Goal: Task Accomplishment & Management: Use online tool/utility

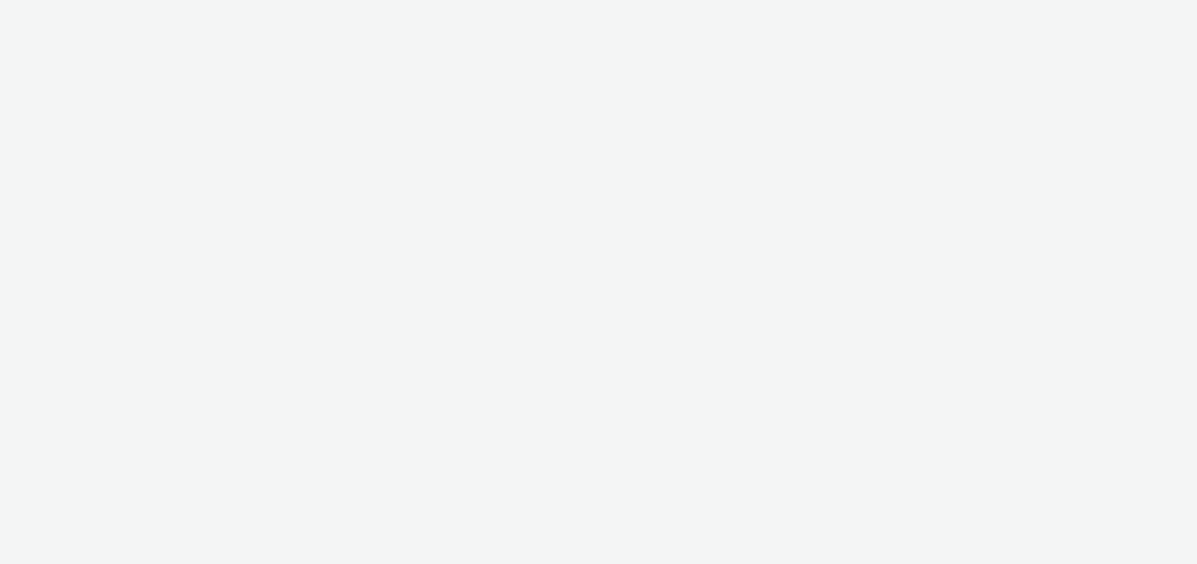
select select "47c37c18-910e-43a3-bb91-a2beb2847406"
select select "b1b940d3-d05b-48b5-821e-f328c33b988b"
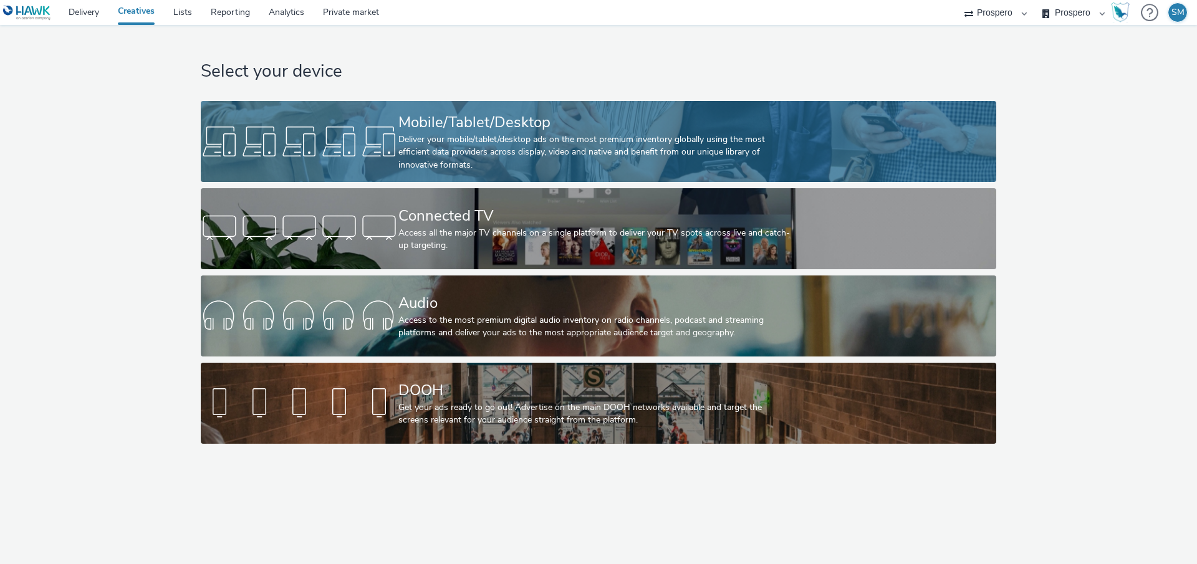
click at [819, 122] on link "Mobile/Tablet/Desktop Deliver your mobile/tablet/desktop ads on the most premiu…" at bounding box center [598, 141] width 795 height 81
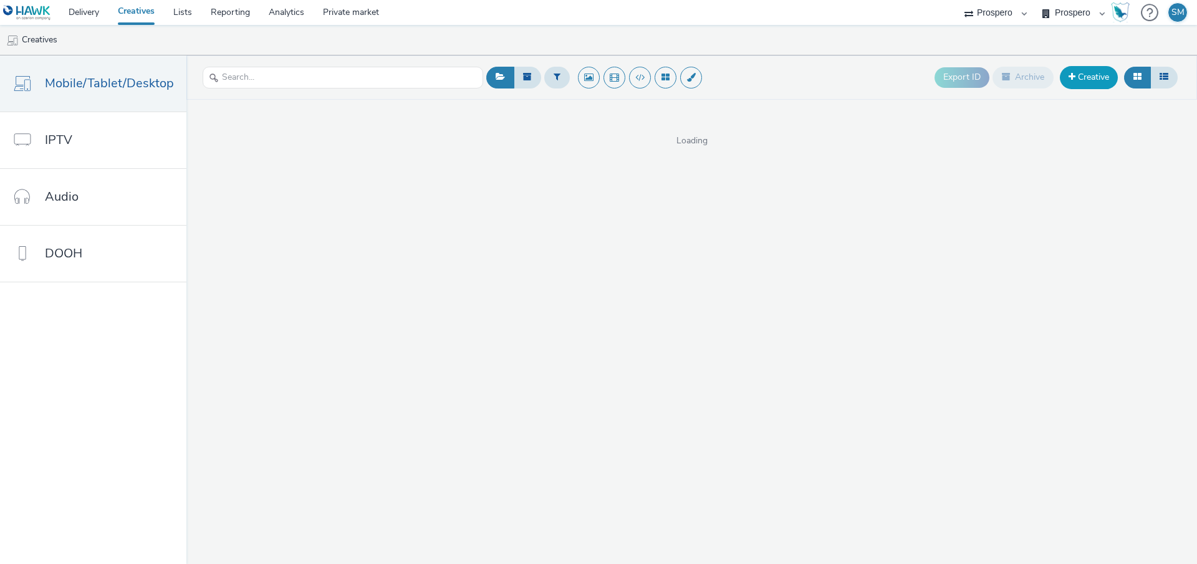
click at [1088, 86] on link "Creative" at bounding box center [1089, 77] width 58 height 22
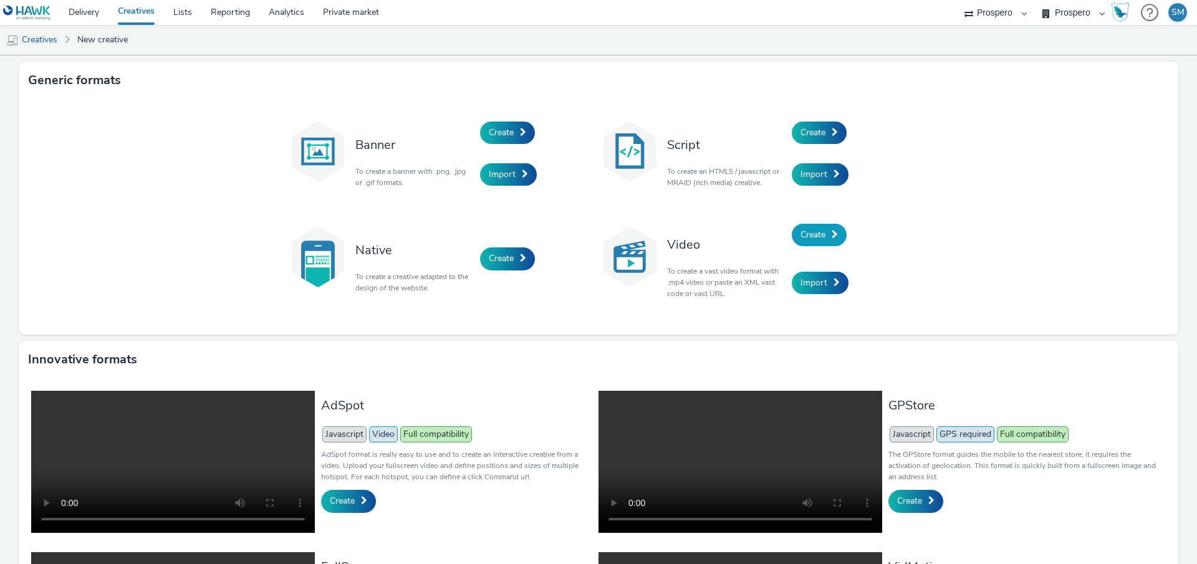
click at [816, 244] on link "Create" at bounding box center [819, 235] width 55 height 22
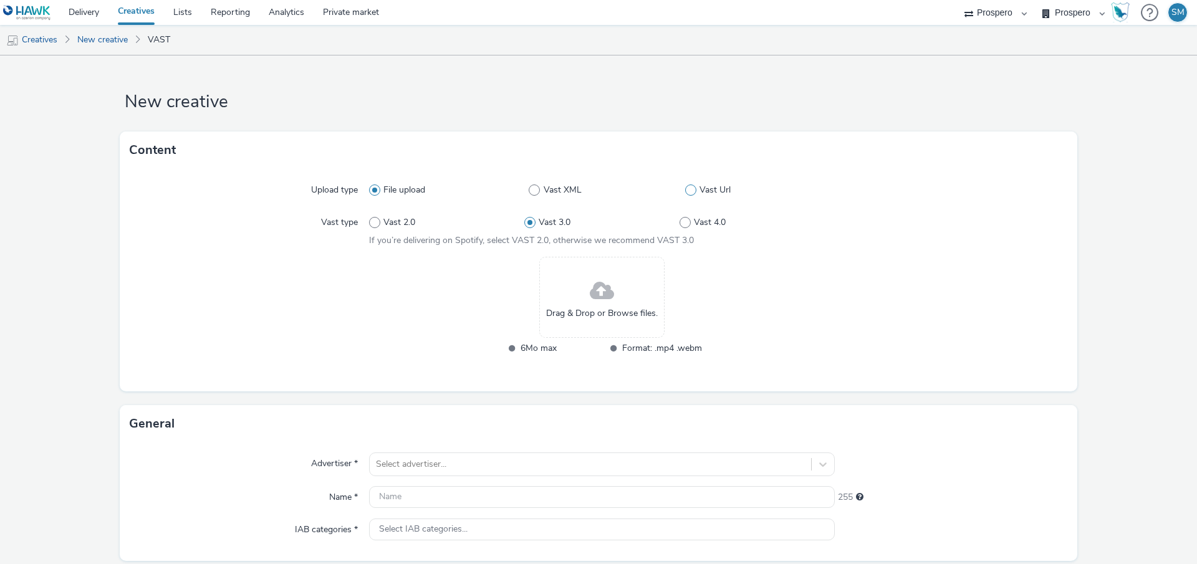
click at [696, 191] on label "Vast Url" at bounding box center [760, 190] width 150 height 12
click at [693, 191] on input "Vast Url" at bounding box center [689, 190] width 8 height 8
radio input "false"
radio input "true"
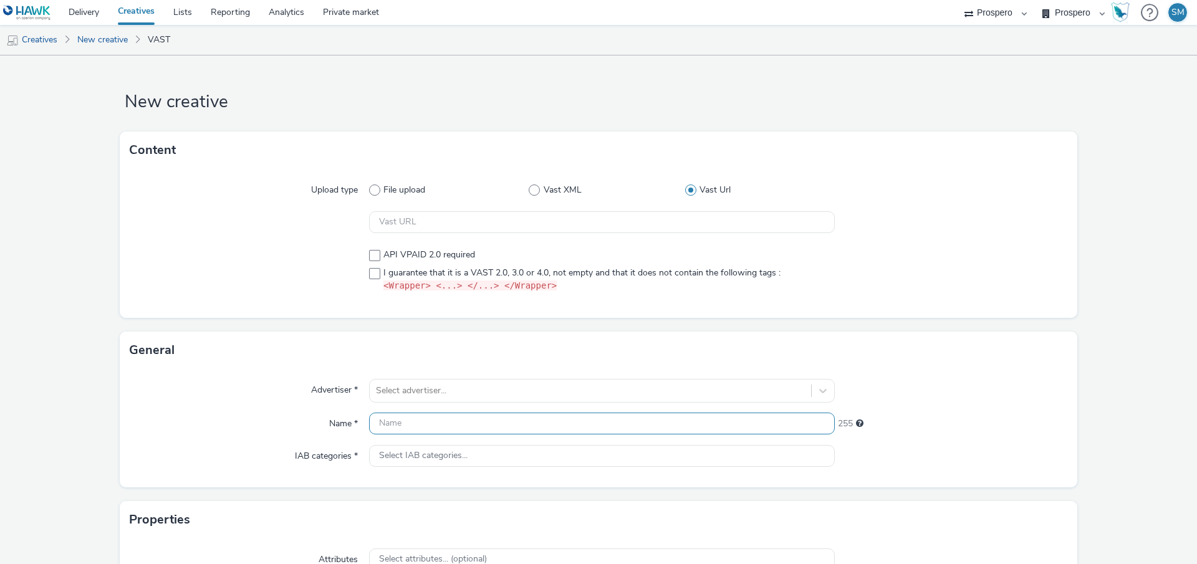
click at [397, 425] on input "text" at bounding box center [602, 424] width 466 height 22
paste input "ADV:Princess Cruises|CAM:Q3|CHA:Video|PLA:Prospero|INV:LoopMe|TEC:N/A|PHA:Q3 20…"
type input "ADV:Princess Cruises|CAM:Q3|CHA:Video|PLA:Prospero|INV:LoopMe|TEC:N/A|PHA:Q3 20…"
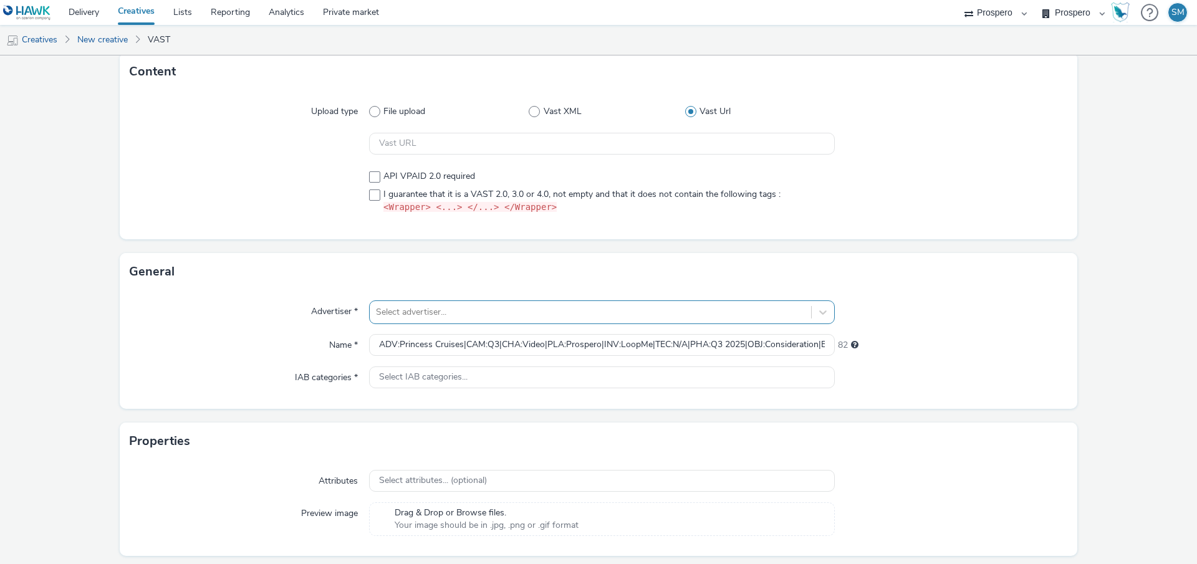
click at [401, 324] on div "Select advertiser..." at bounding box center [602, 312] width 466 height 24
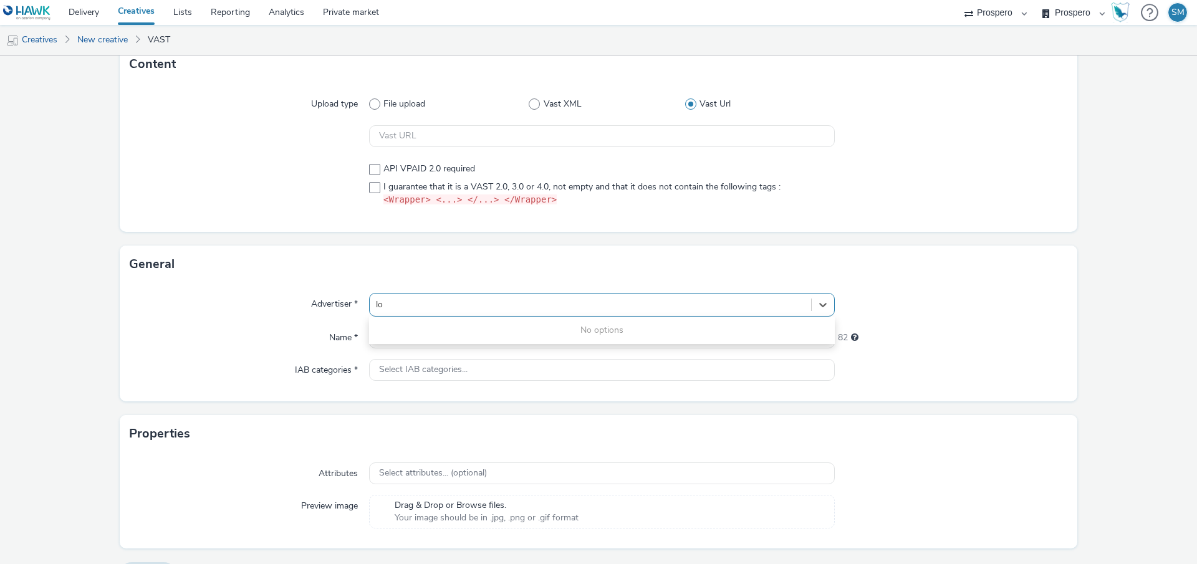
type input "l"
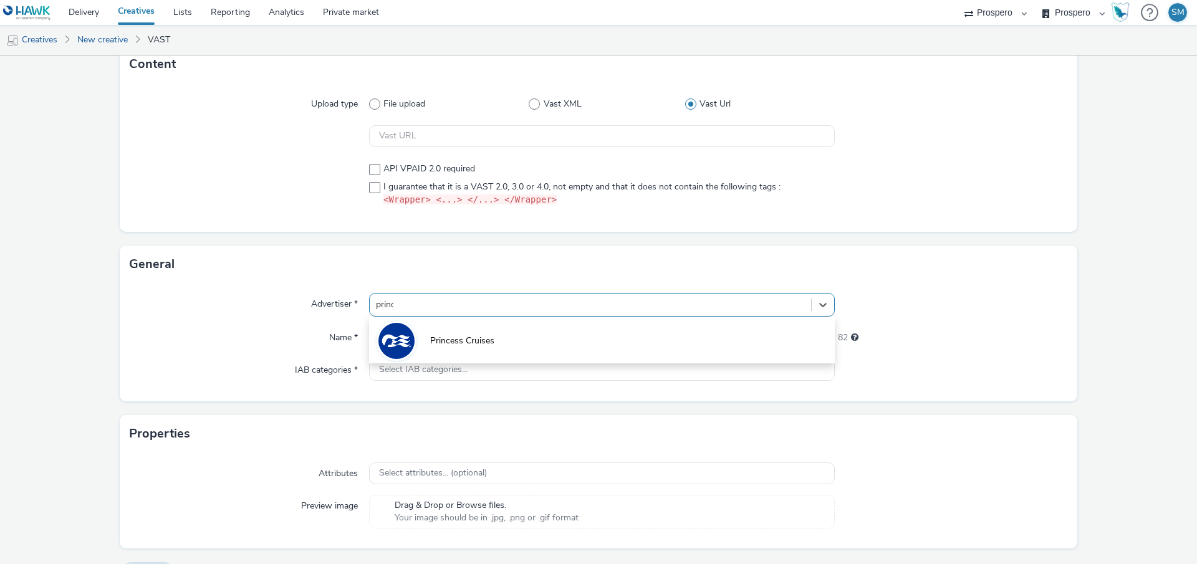
type input "prince"
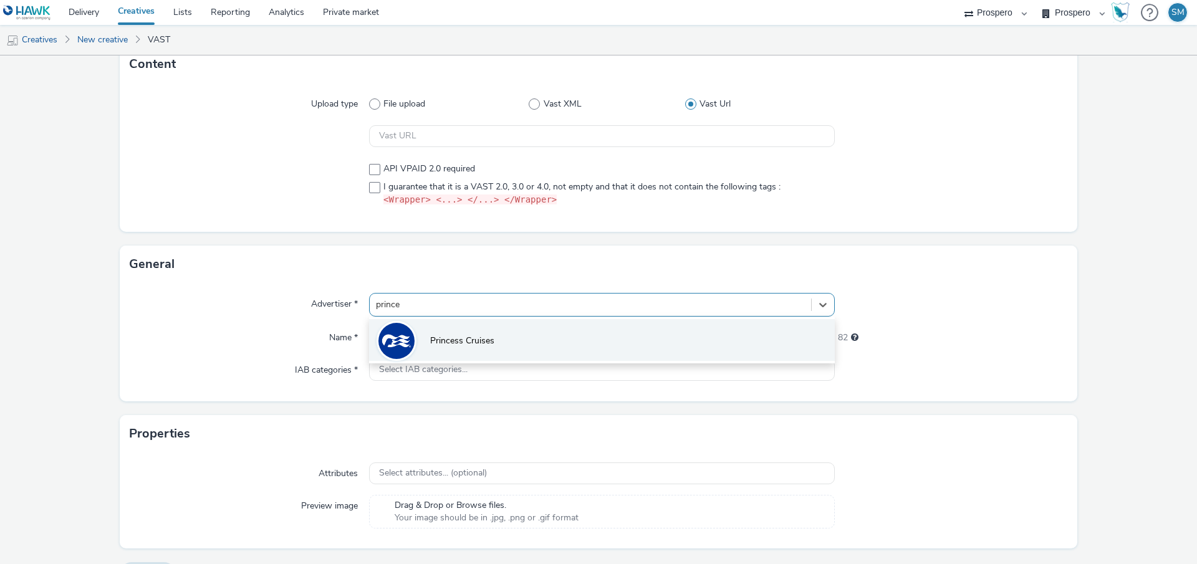
click at [424, 348] on li "Princess Cruises" at bounding box center [602, 340] width 466 height 42
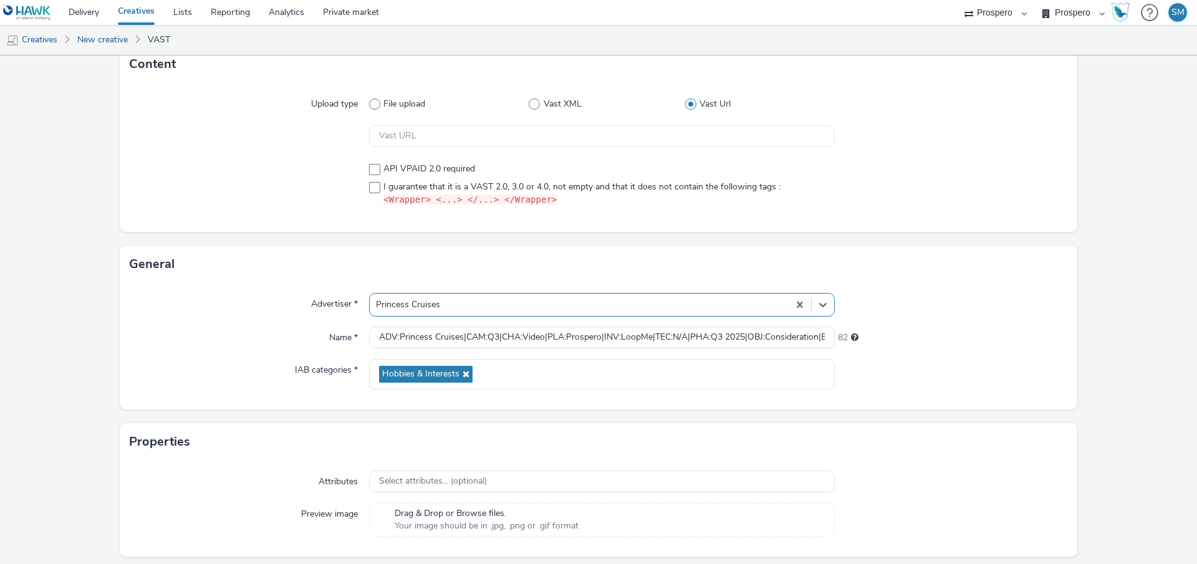
scroll to position [0, 0]
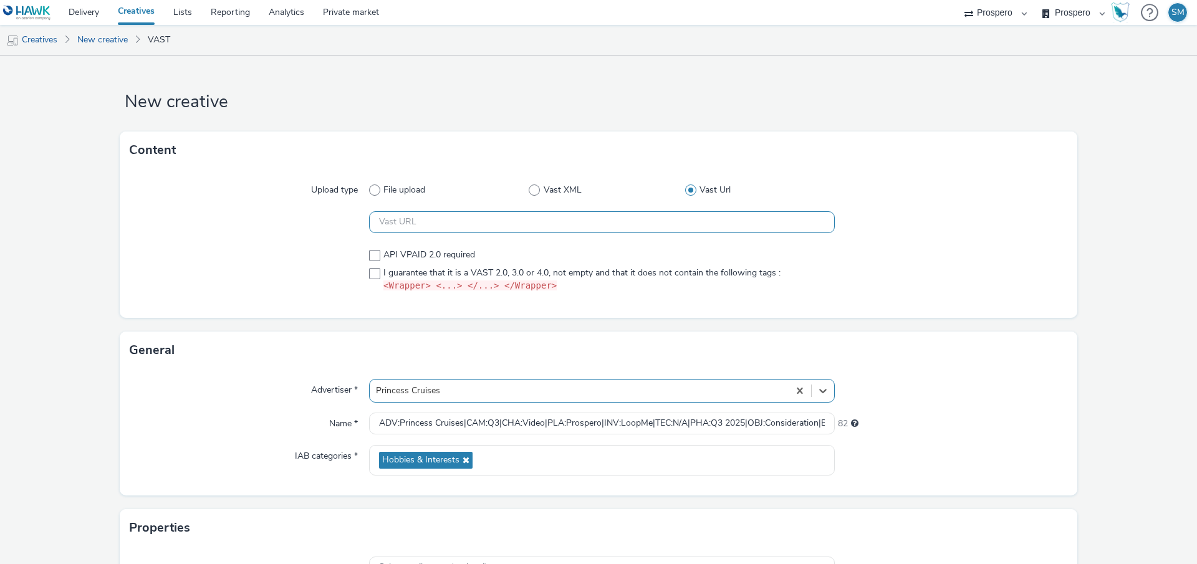
click at [479, 218] on input "text" at bounding box center [602, 222] width 466 height 22
paste input "https://[DOMAIN_NAME]/ddm/pfadx/N2552545.5078250PROSPERO/B33707649.422369363;sz…"
type input "https://[DOMAIN_NAME]/ddm/pfadx/N2552545.5078250PROSPERO/B33707649.422369363;sz…"
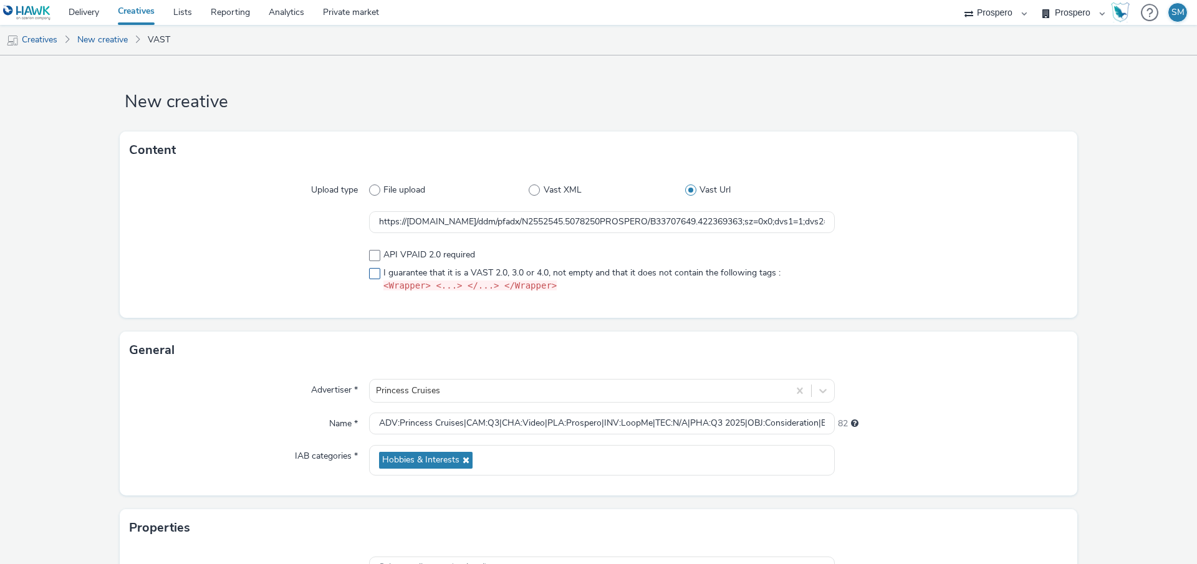
click at [375, 273] on span at bounding box center [374, 273] width 11 height 11
checkbox input "true"
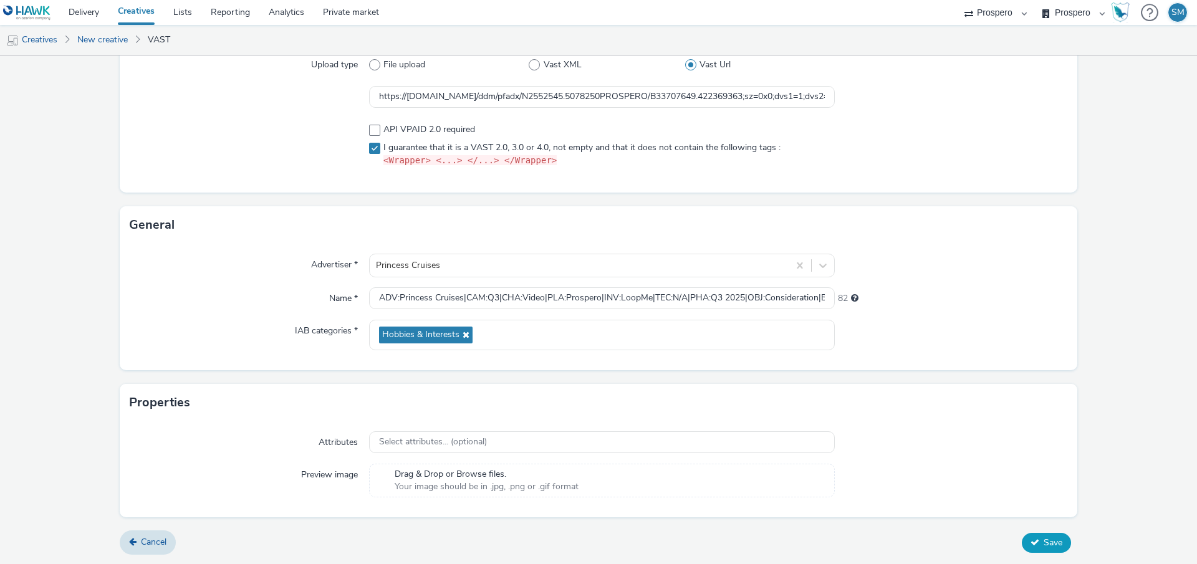
click at [1053, 544] on span "Save" at bounding box center [1053, 543] width 19 height 12
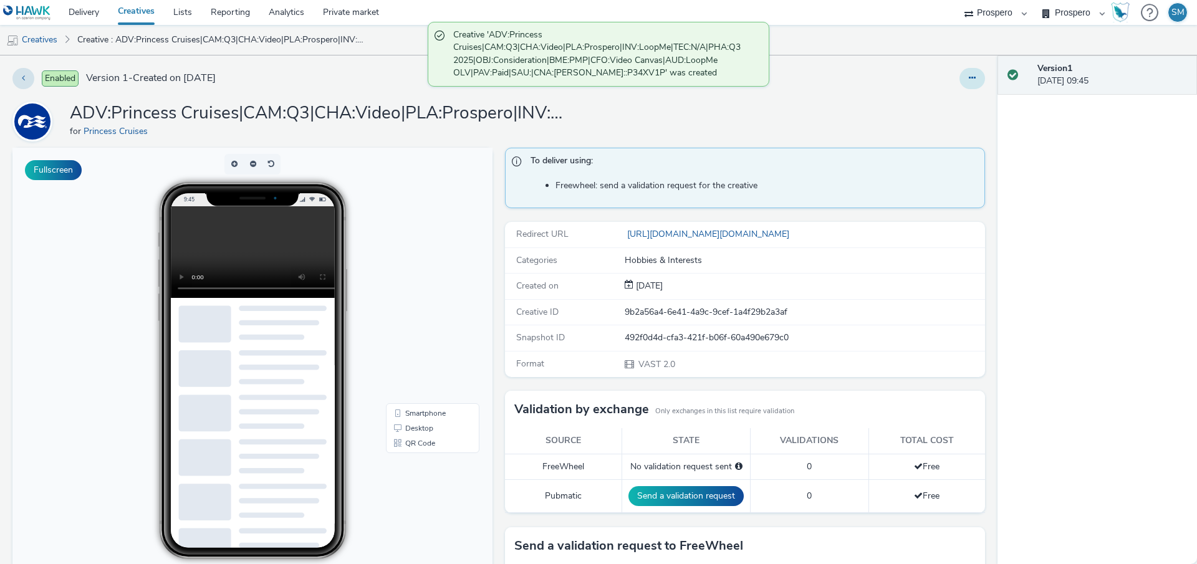
click at [974, 77] on icon at bounding box center [972, 78] width 7 height 9
click at [949, 132] on link "Duplicate" at bounding box center [938, 128] width 94 height 25
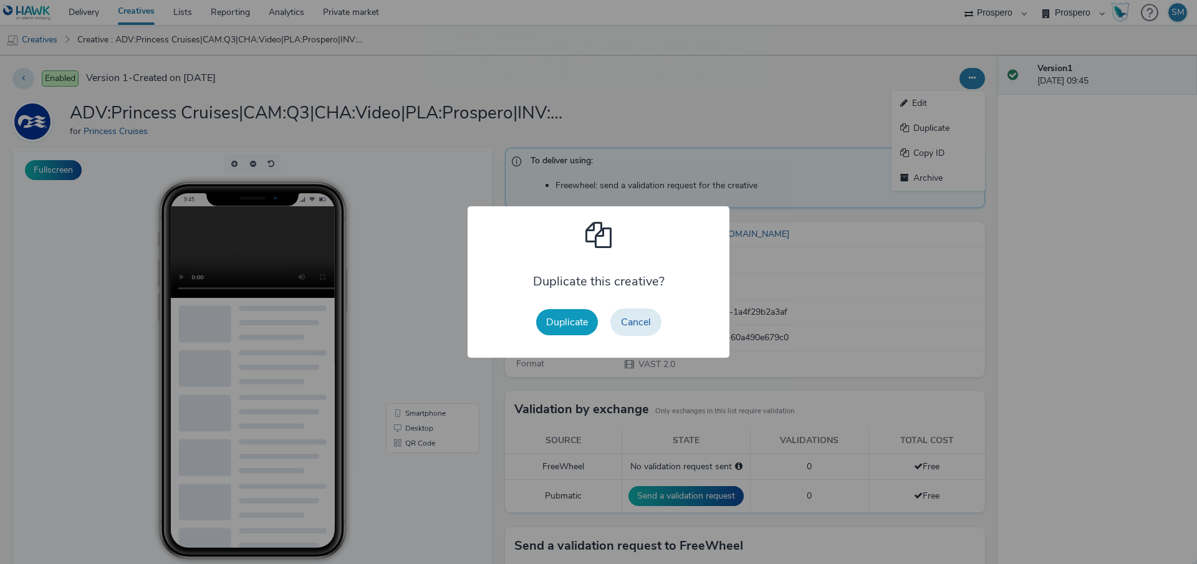
click at [557, 330] on button "Duplicate" at bounding box center [567, 322] width 62 height 26
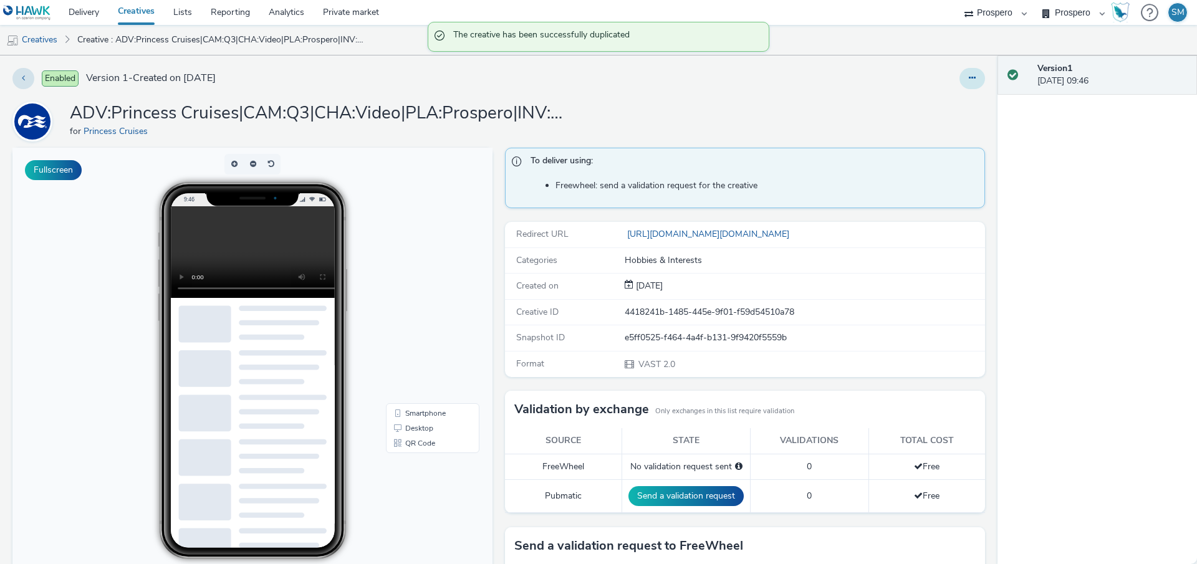
click at [978, 82] on button at bounding box center [972, 78] width 26 height 21
click at [943, 103] on link "Edit" at bounding box center [938, 103] width 94 height 25
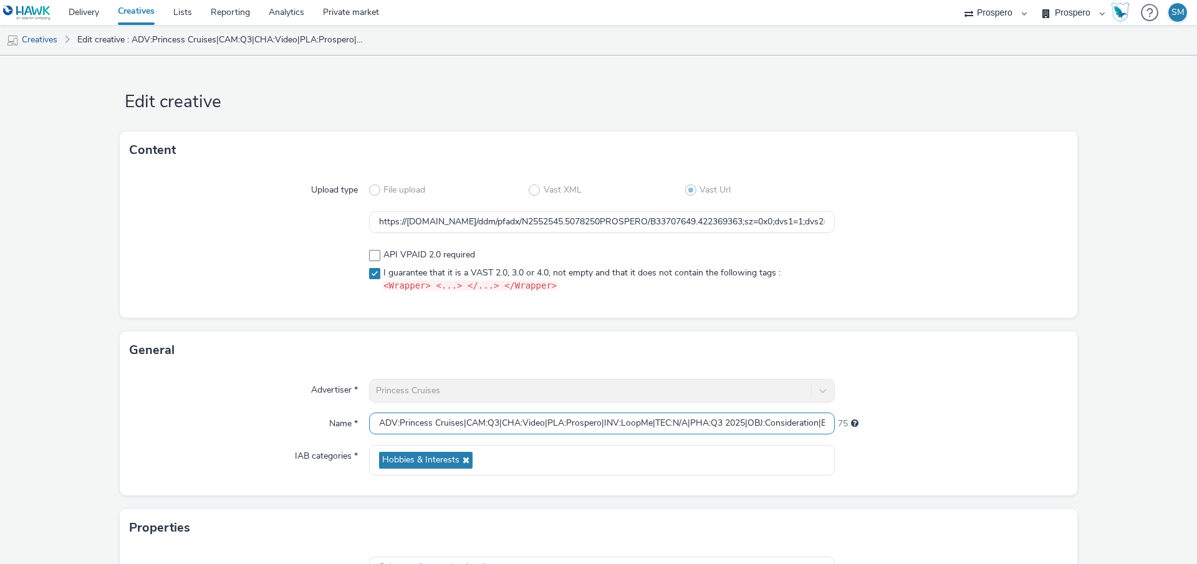
click at [487, 427] on input "ADV:Princess Cruises|CAM:Q3|CHA:Video|PLA:Prospero|INV:LoopMe|TEC:N/A|PHA:Q3 20…" at bounding box center [602, 424] width 466 height 22
paste input "[US_STATE]::P34XV1N"
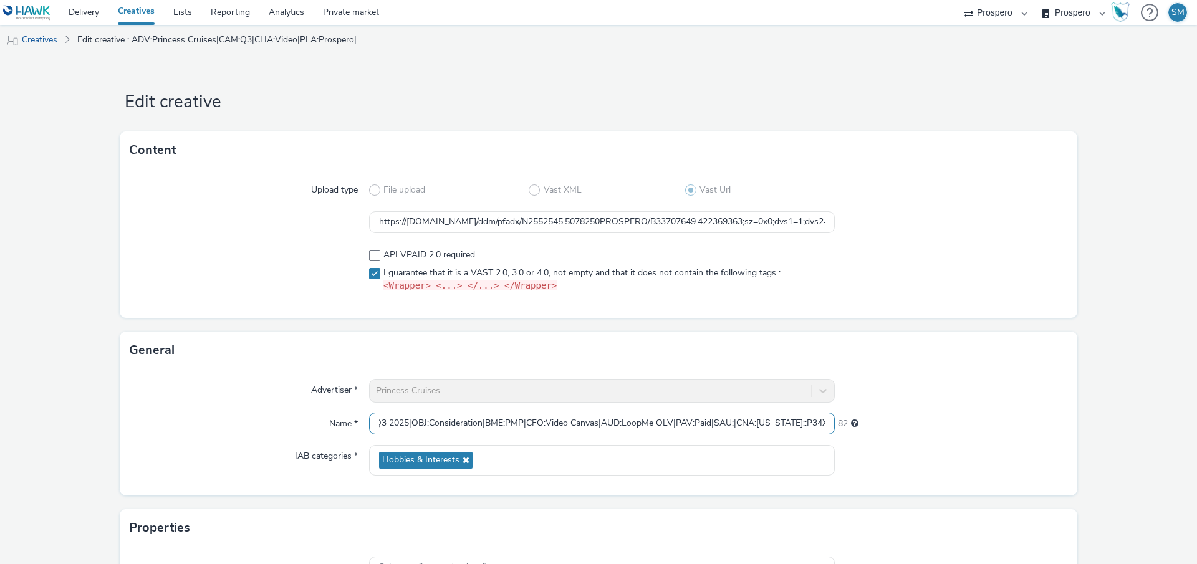
type input "ADV:Princess Cruises|CAM:Q3|CHA:Video|PLA:Prospero|INV:LoopMe|TEC:N/A|PHA:Q3 20…"
click at [539, 225] on input "https://[DOMAIN_NAME]/ddm/pfadx/N2552545.5078250PROSPERO/B33707649.422369363;sz…" at bounding box center [602, 222] width 466 height 22
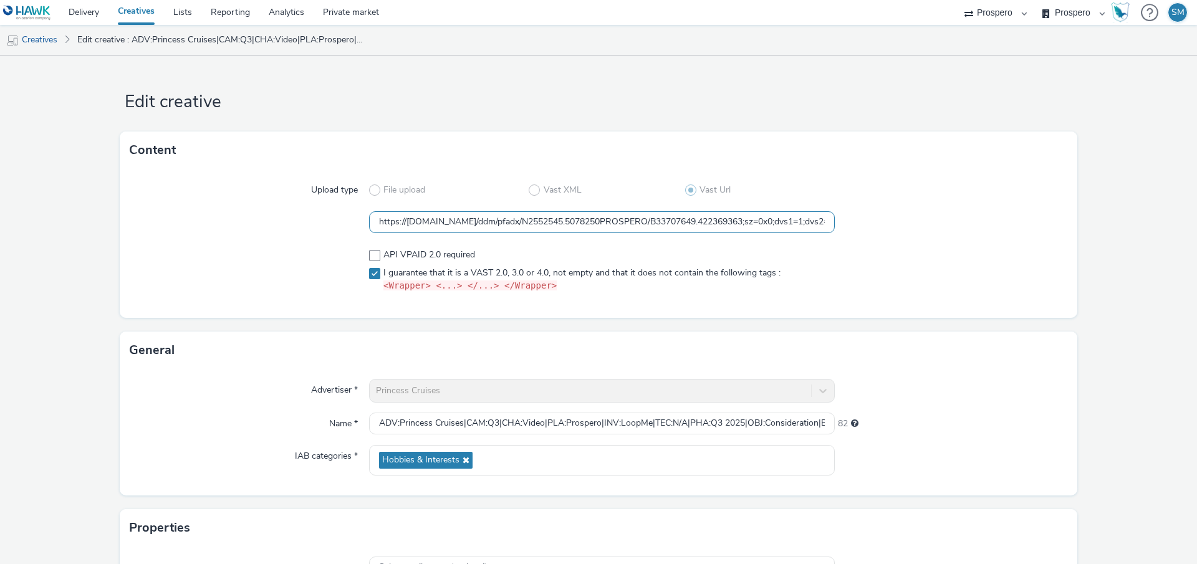
paste input "70401"
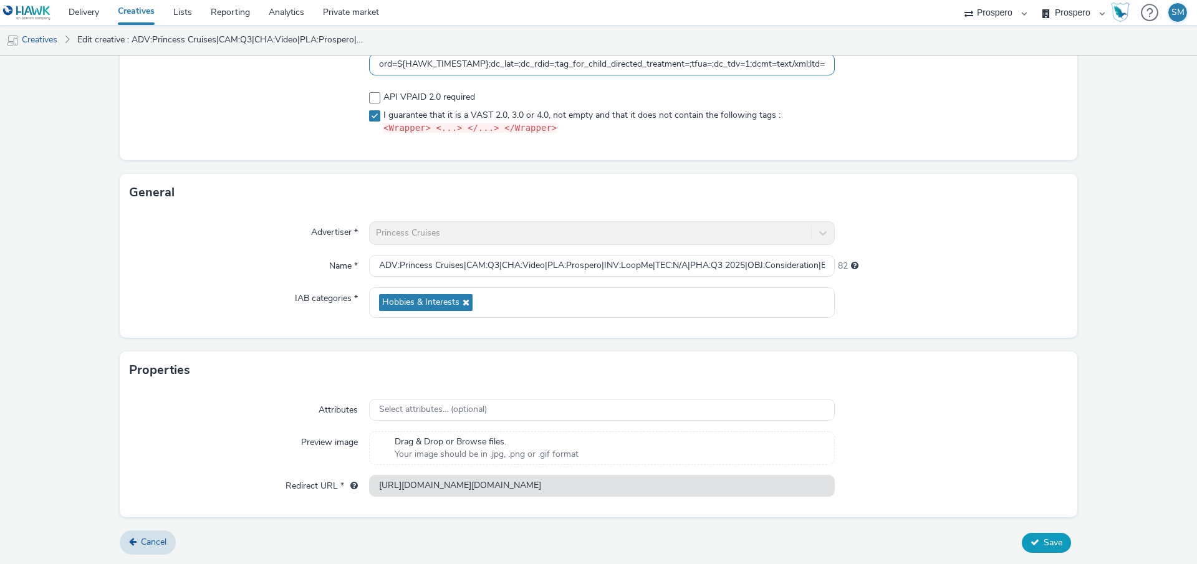
type input "https://[DOMAIN_NAME]/ddm/pfadx/N2552545.5078250PROSPERO/B33707649.422370401;sz…"
click at [1045, 549] on button "Save" at bounding box center [1046, 543] width 49 height 20
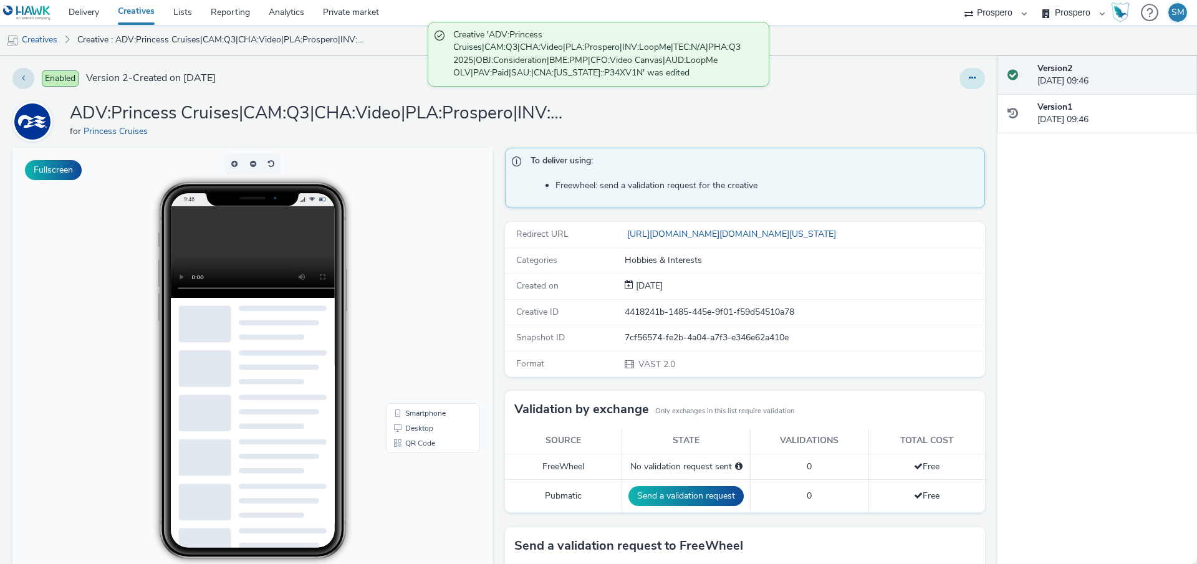
click at [976, 72] on button at bounding box center [972, 78] width 26 height 21
click at [951, 125] on link "Duplicate" at bounding box center [938, 128] width 94 height 25
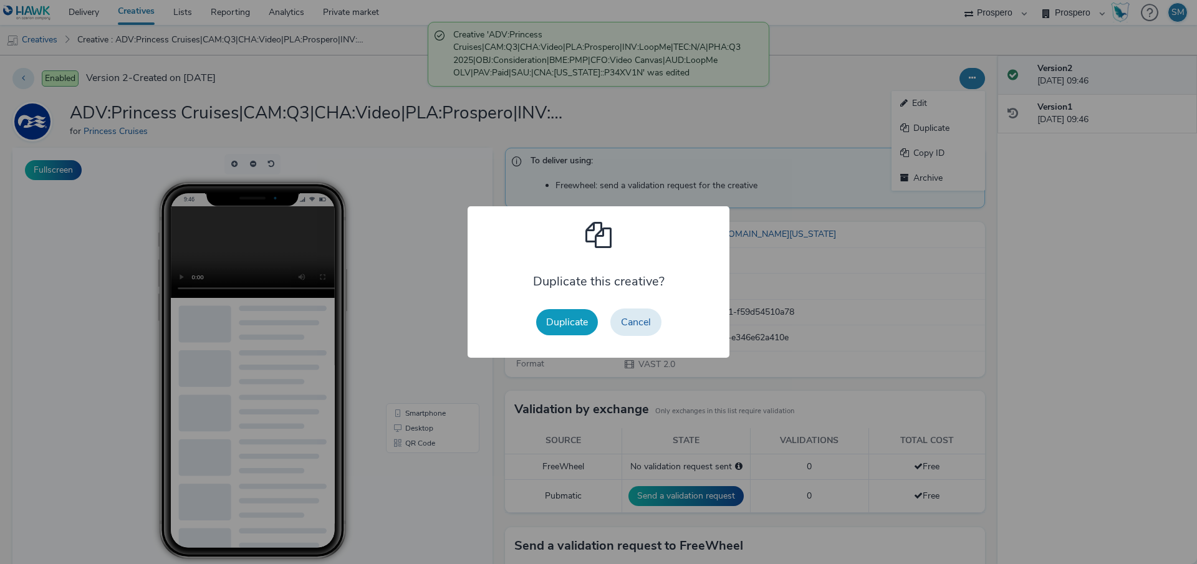
click at [567, 320] on button "Duplicate" at bounding box center [567, 322] width 62 height 26
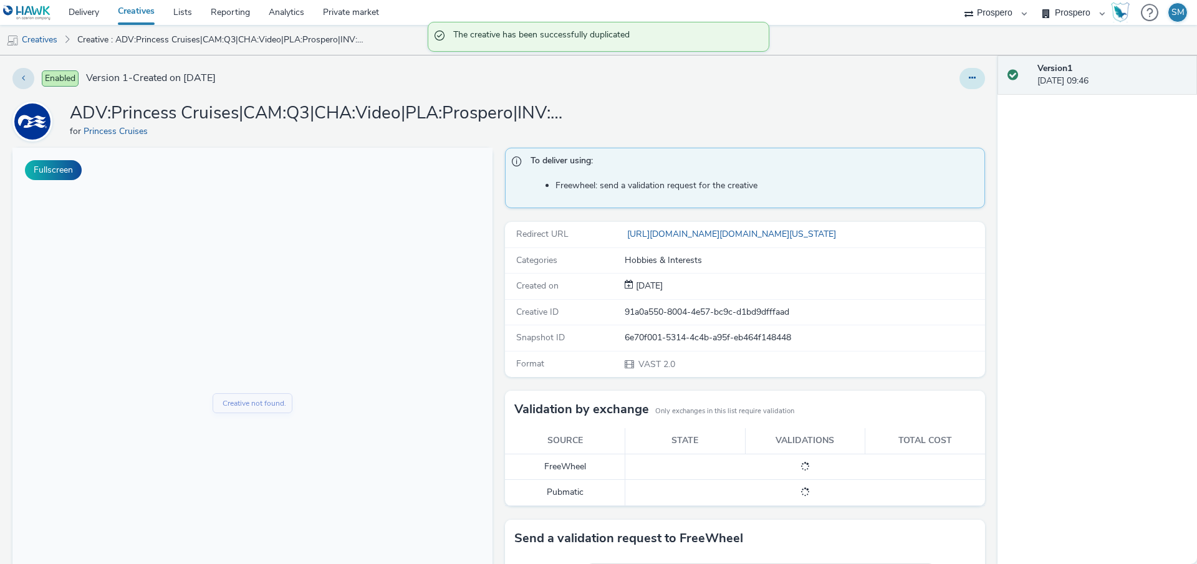
click at [981, 82] on button at bounding box center [972, 78] width 26 height 21
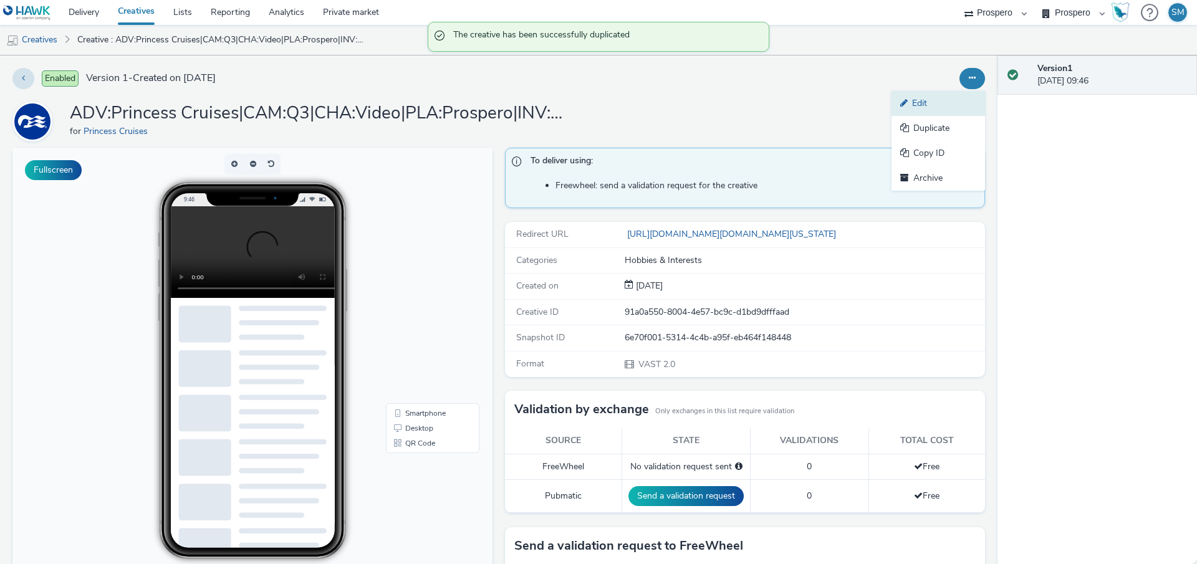
click at [950, 92] on link "Edit" at bounding box center [938, 103] width 94 height 25
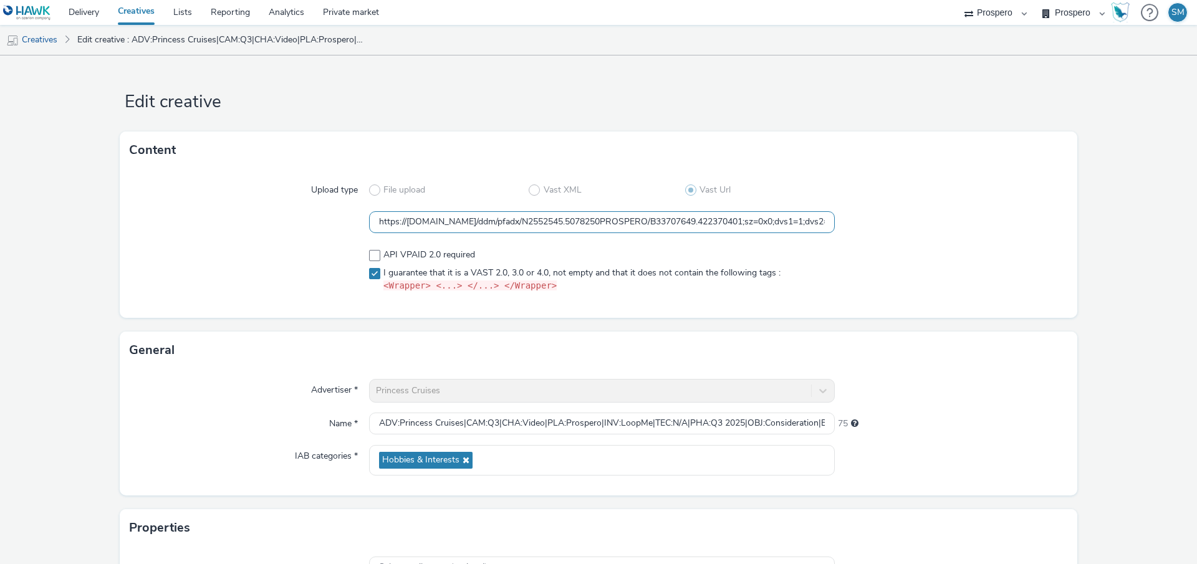
click at [424, 215] on input "https://[DOMAIN_NAME]/ddm/pfadx/N2552545.5078250PROSPERO/B33707649.422370401;sz…" at bounding box center [602, 222] width 466 height 22
paste input "5478898;sz=0x0;dvs1=1;dvs2=${AUCTION_URL};dvs3=${HAWK_CAMPAIGN_ID};dvs4=${HAWK_…"
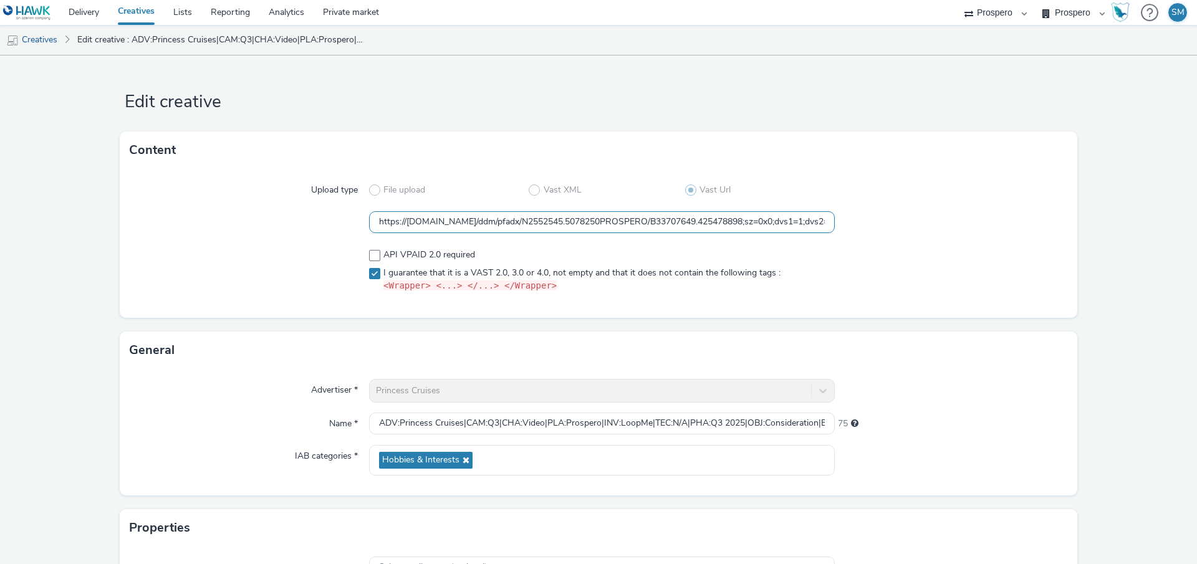
scroll to position [0, 2857]
type input "https://[DOMAIN_NAME]/ddm/pfadx/N2552545.5078250PROSPERO/B33707649.425478898;sz…"
click at [406, 427] on input "ADV:Princess Cruises|CAM:Q3|CHA:Video|PLA:Prospero|INV:LoopMe|TEC:N/A|PHA:Q3 20…" at bounding box center [602, 424] width 466 height 22
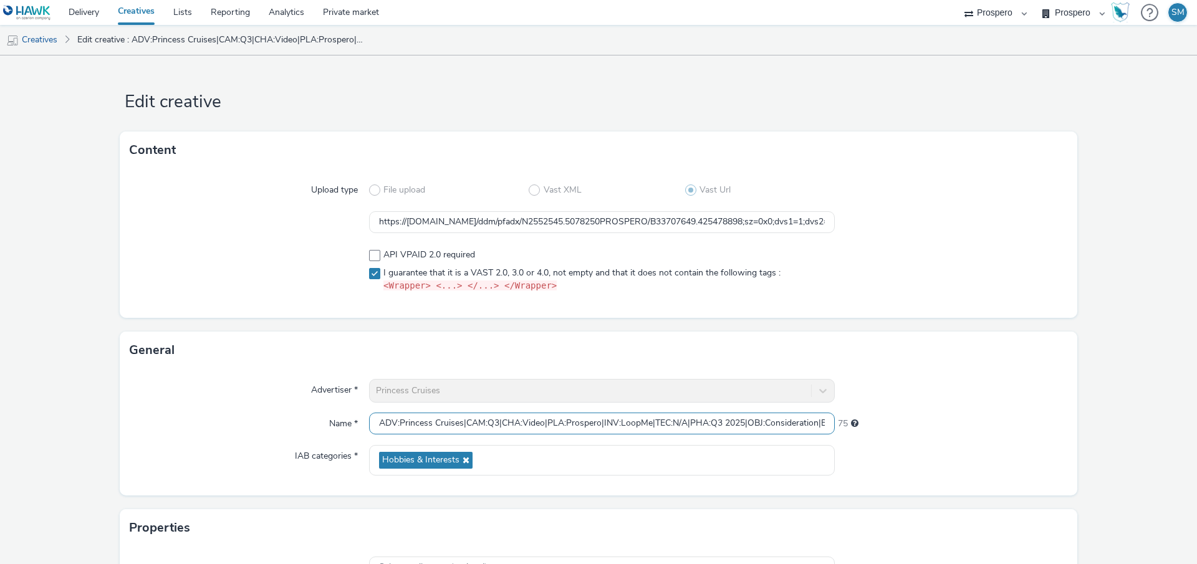
click at [406, 427] on input "ADV:Princess Cruises|CAM:Q3|CHA:Video|PLA:Prospero|INV:LoopMe|TEC:N/A|PHA:Q3 20…" at bounding box center [602, 424] width 466 height 22
paste input "Generic"
type input "ADV:Princess Cruises|CAM:Q3|CHA:Video|PLA:Prospero|INV:LoopMe|TEC:N/A|PHA:Q3 20…"
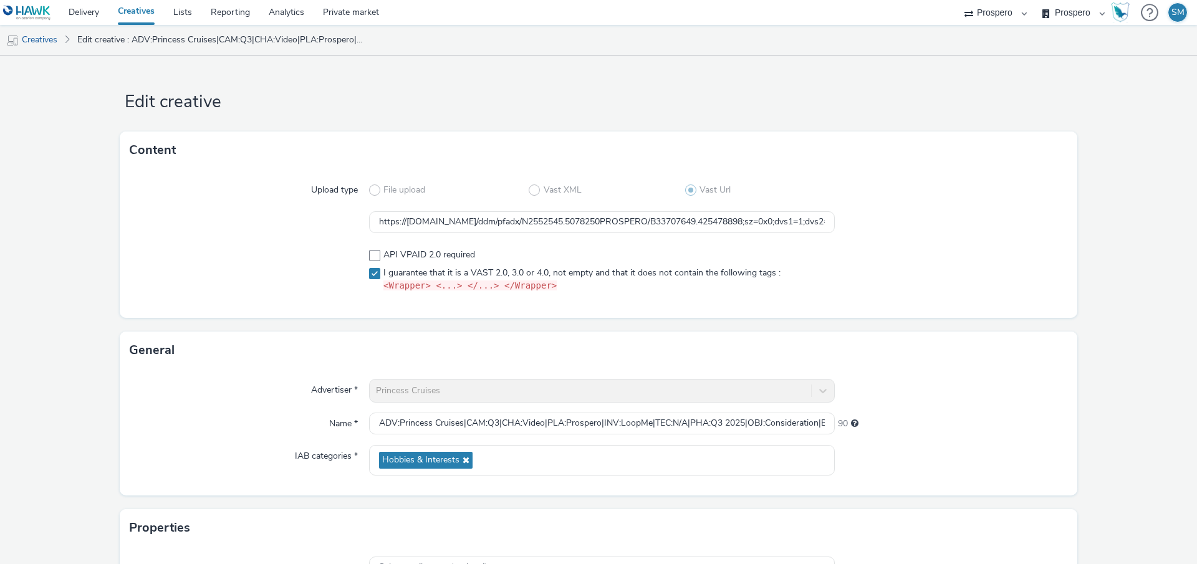
click at [984, 408] on div "Advertiser * Princess Cruises Name * ADV:Princess Cruises|CAM:Q3|CHA:Video|PLA:…" at bounding box center [598, 432] width 957 height 127
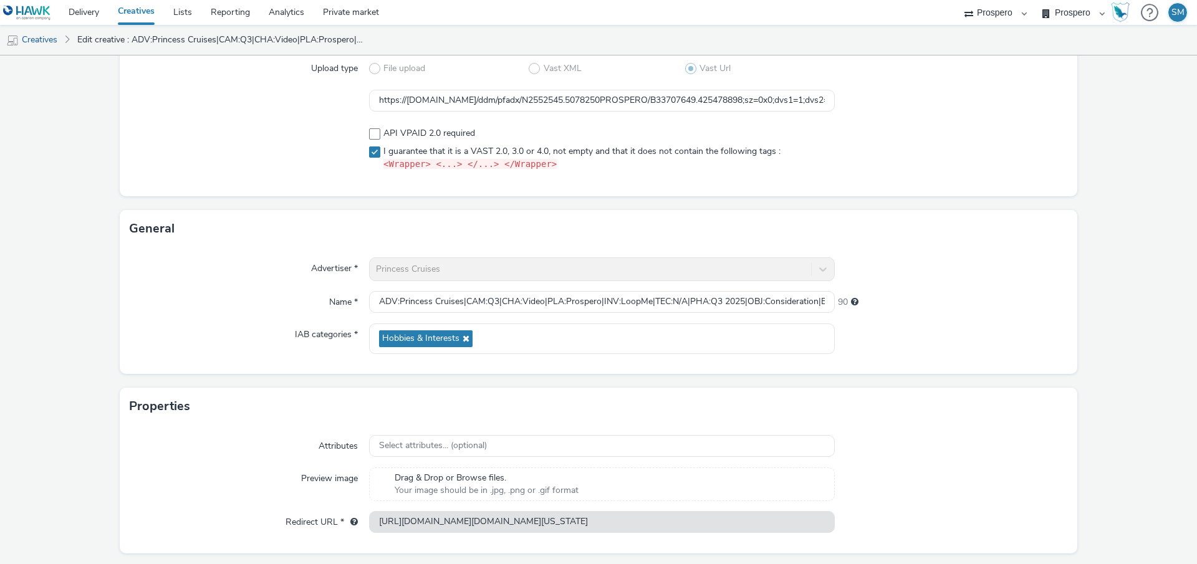
scroll to position [158, 0]
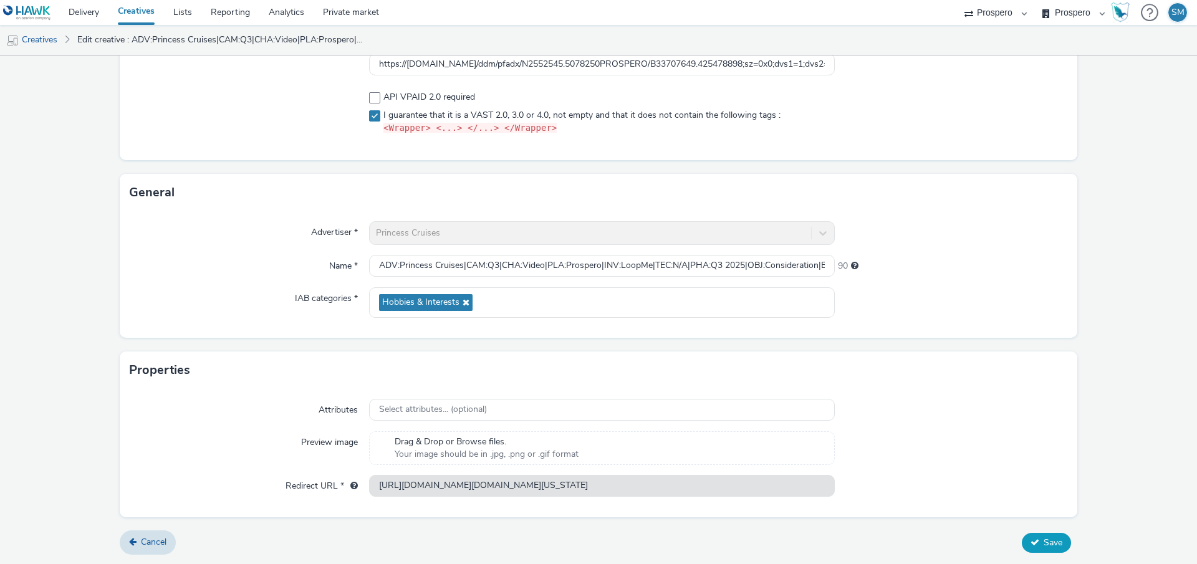
click at [1052, 544] on span "Save" at bounding box center [1053, 543] width 19 height 12
